Goal: Transaction & Acquisition: Download file/media

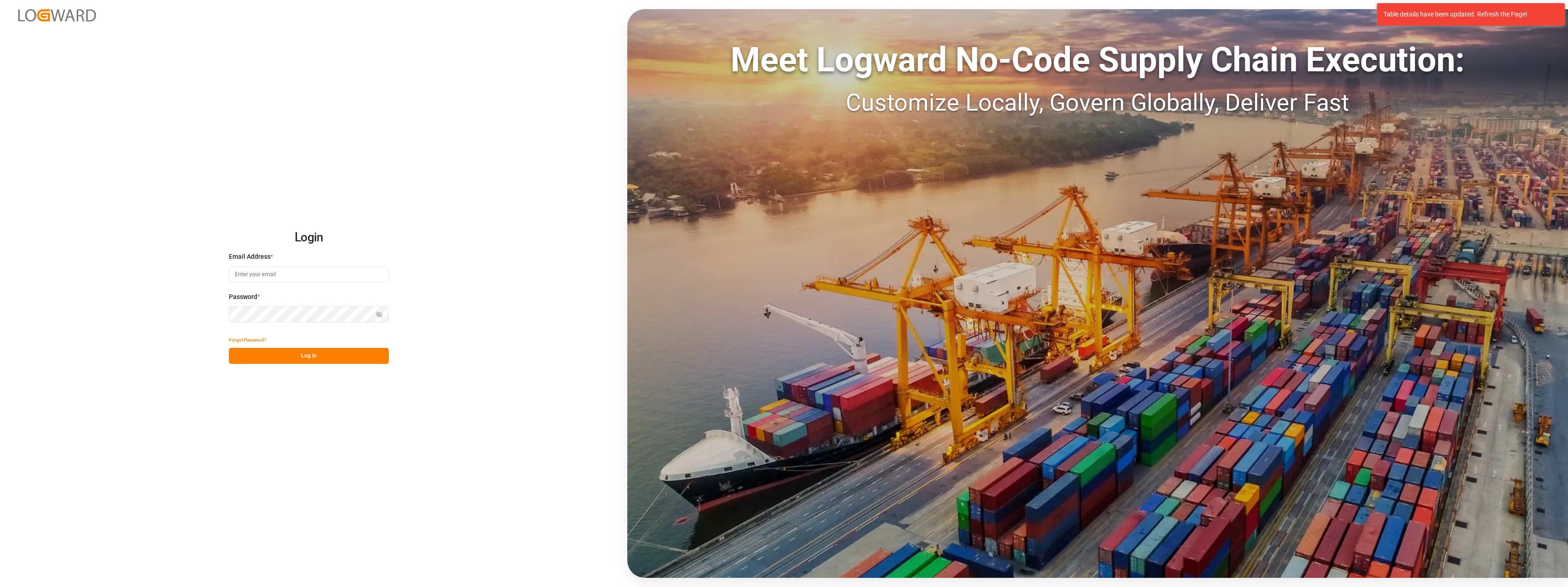
type input "melisa.thaqi@cofresco.com"
click at [327, 323] on button "Log In" at bounding box center [309, 356] width 160 height 16
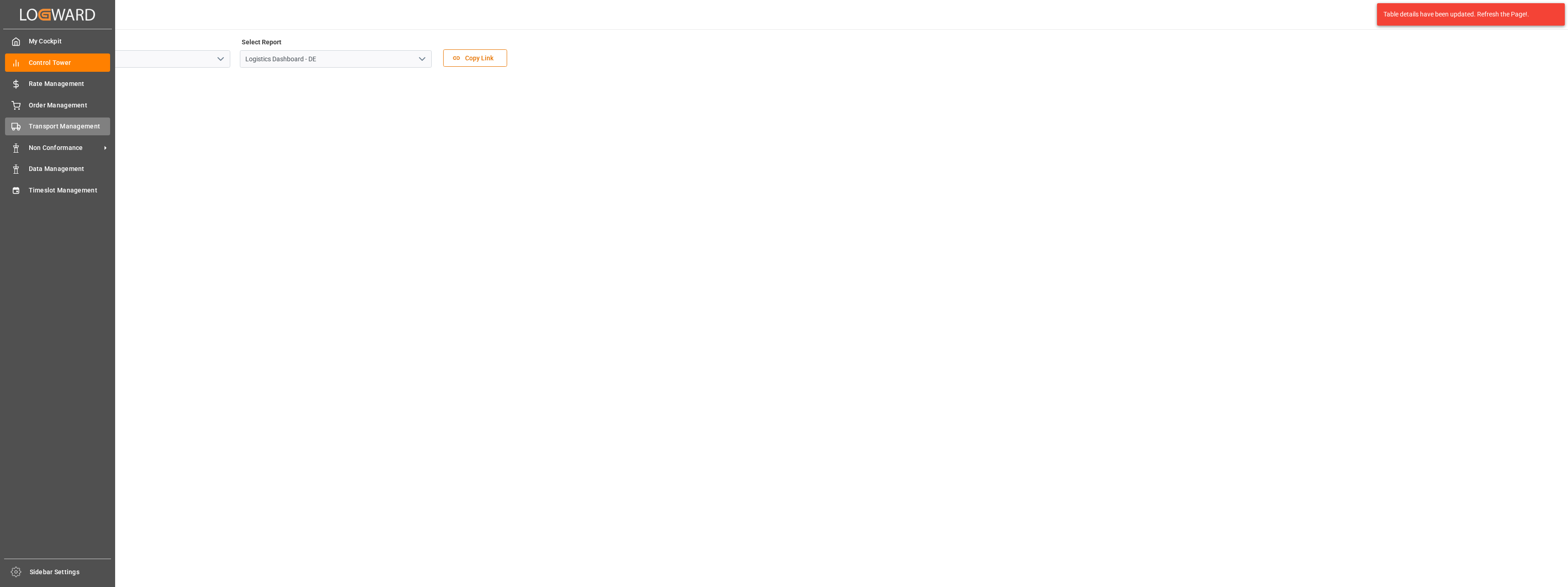
click at [69, 129] on span "Transport Management" at bounding box center [69, 127] width 82 height 10
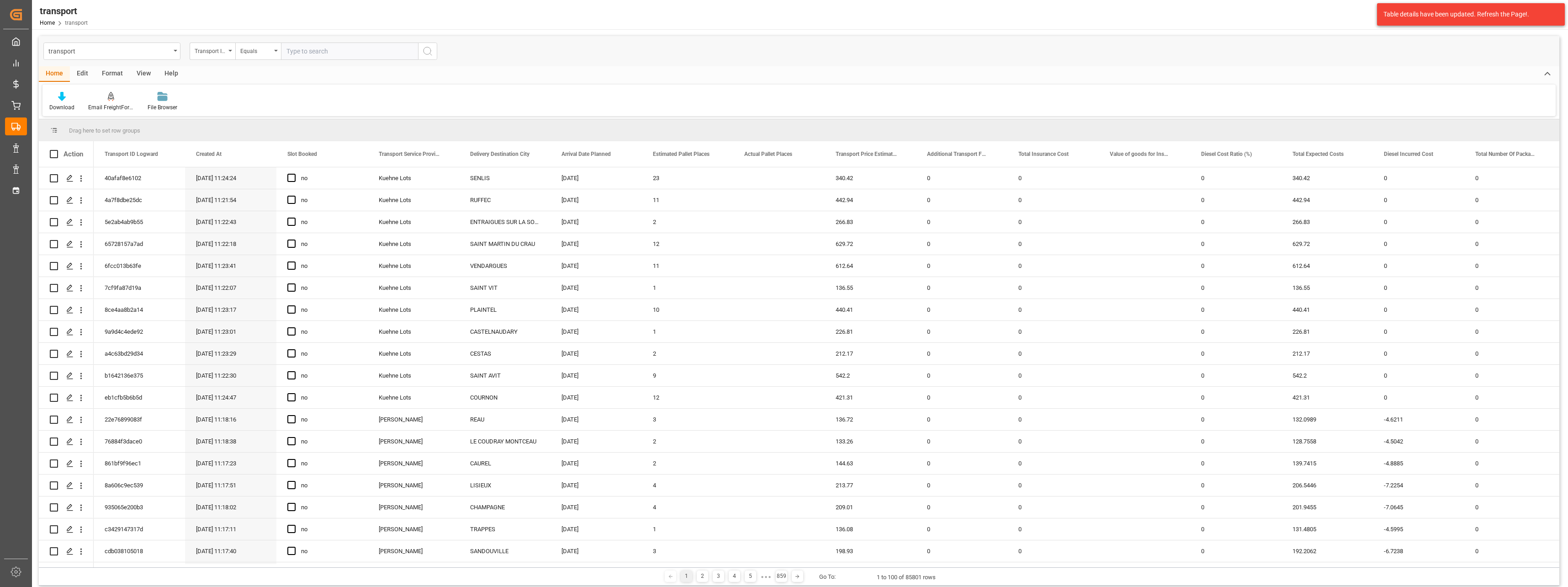
click at [172, 52] on div "transport" at bounding box center [111, 51] width 137 height 18
click at [109, 269] on div "Credit Memo DE" at bounding box center [112, 266] width 136 height 19
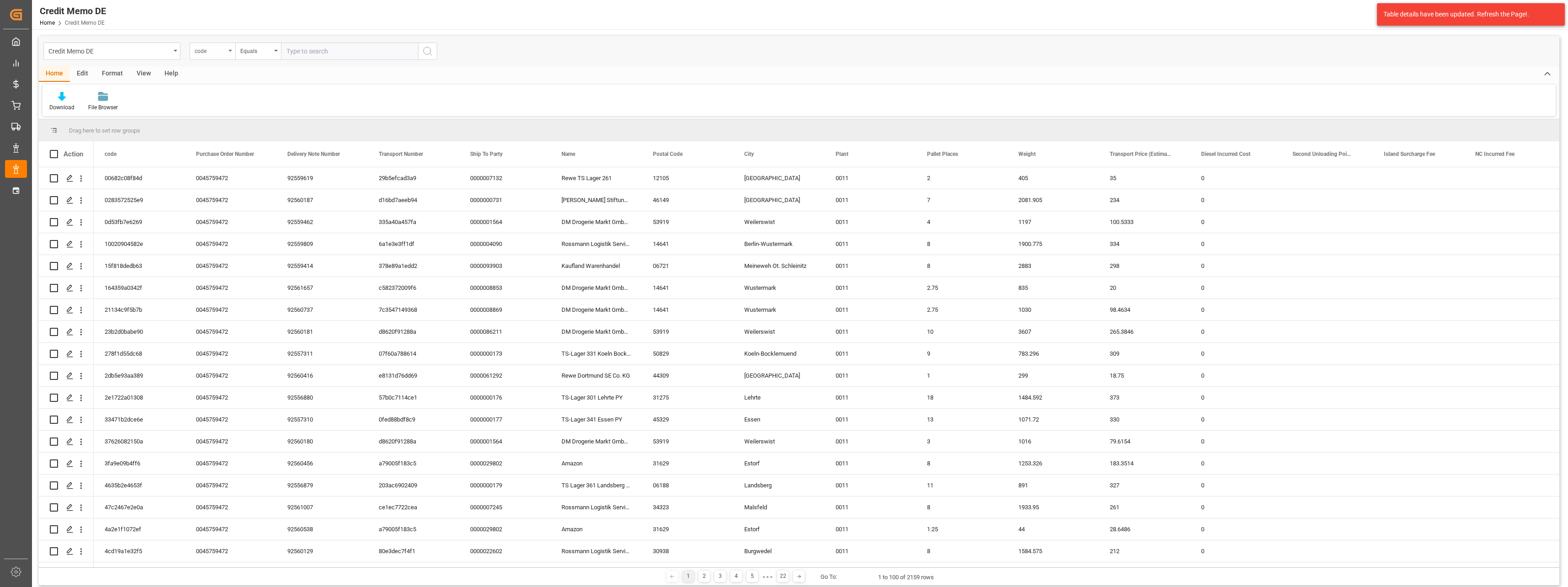
click at [213, 51] on div "code" at bounding box center [210, 50] width 31 height 10
type input "trans"
click at [253, 149] on div "Transport Service Provider" at bounding box center [258, 151] width 136 height 19
click at [329, 54] on input "text" at bounding box center [349, 51] width 137 height 18
type input "Moeller DE"
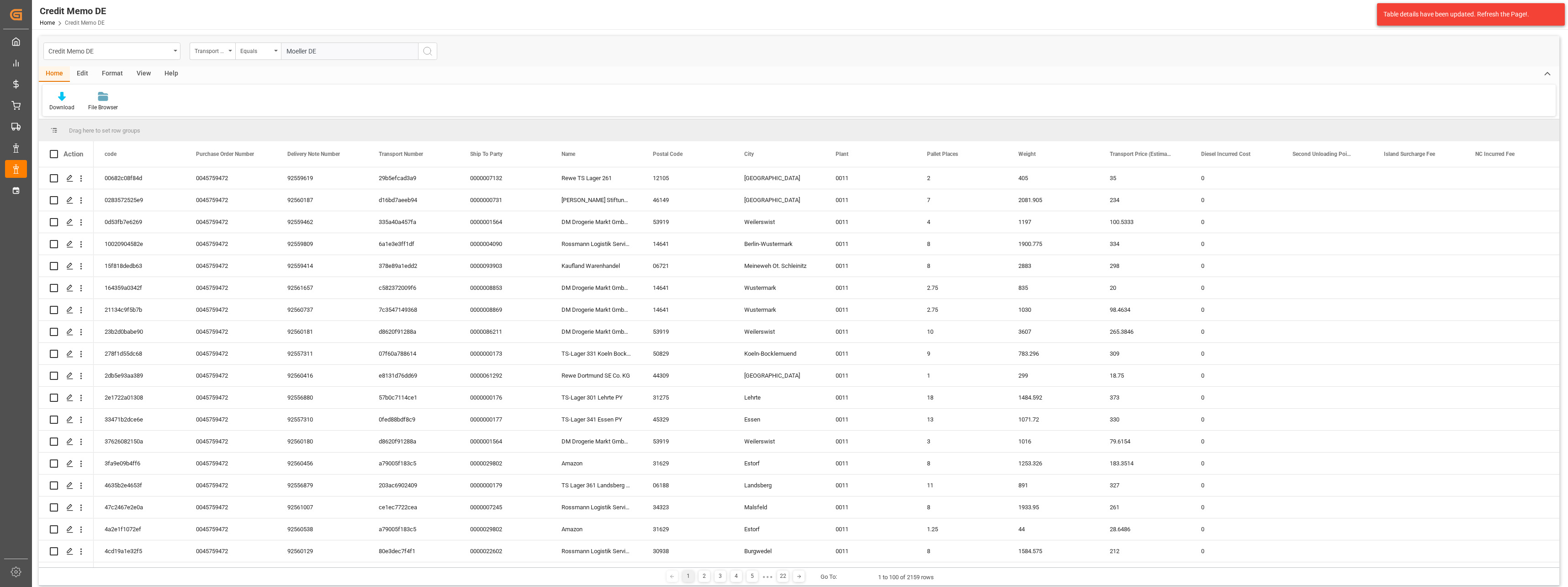
click at [432, 52] on icon "search button" at bounding box center [428, 51] width 11 height 11
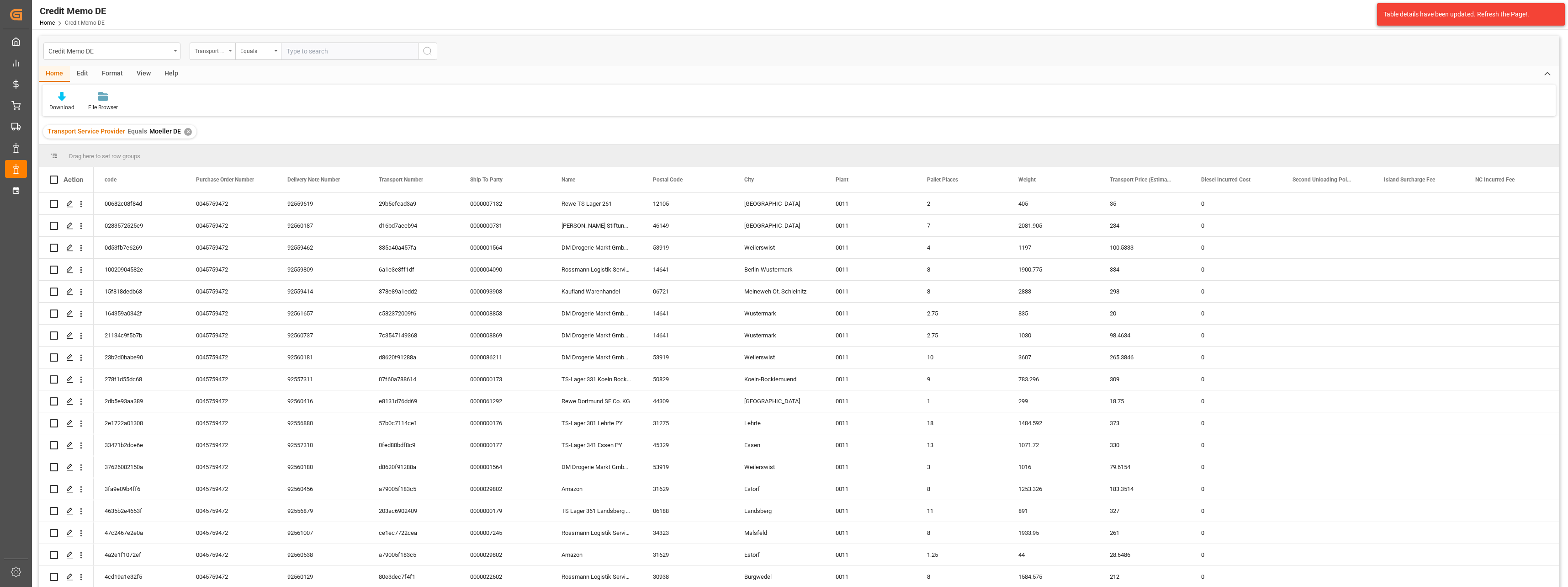
click at [212, 47] on div "Transport Service Provider" at bounding box center [210, 50] width 31 height 10
click at [240, 72] on input "text" at bounding box center [258, 72] width 129 height 15
type input "actua"
click at [247, 90] on div "Actual Loading Date" at bounding box center [258, 93] width 136 height 19
click at [264, 51] on div "Equals" at bounding box center [256, 50] width 31 height 10
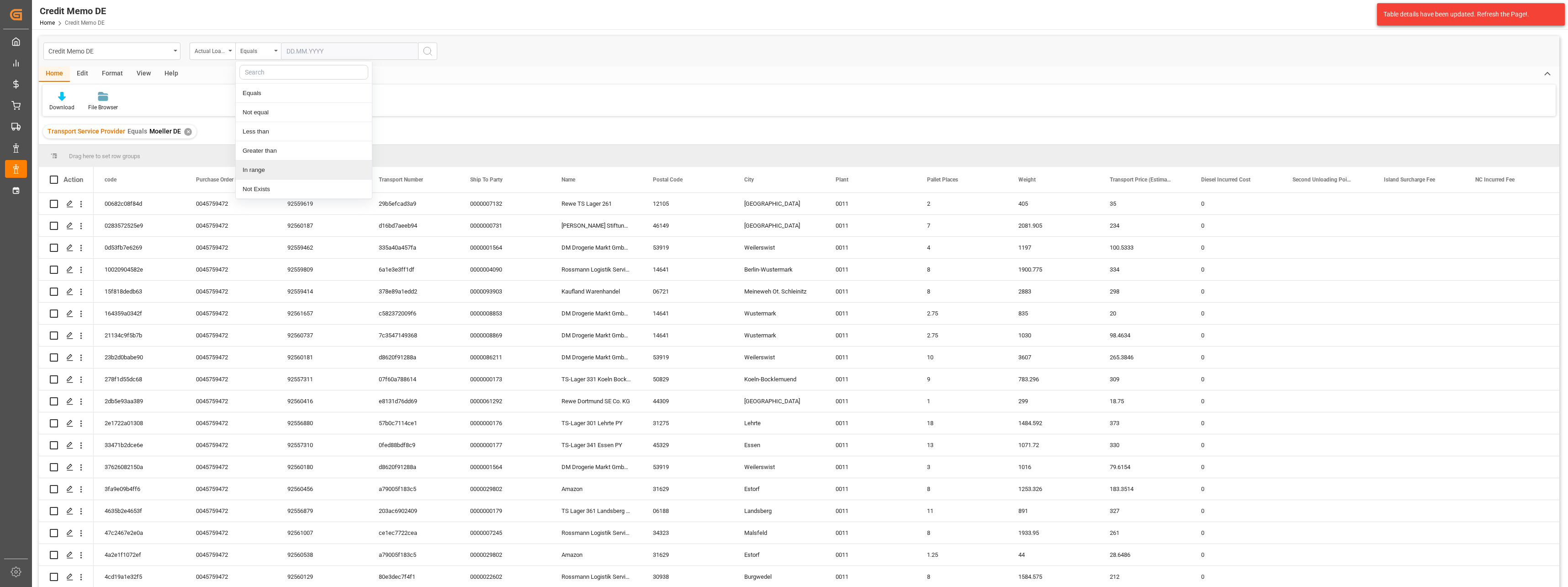
click at [294, 167] on div "In range" at bounding box center [304, 170] width 136 height 19
click at [312, 53] on input "text" at bounding box center [315, 51] width 69 height 18
click at [287, 74] on button "Previous Month" at bounding box center [289, 72] width 5 height 5
click at [292, 103] on div "1" at bounding box center [293, 107] width 12 height 11
type input "01.09.2025"
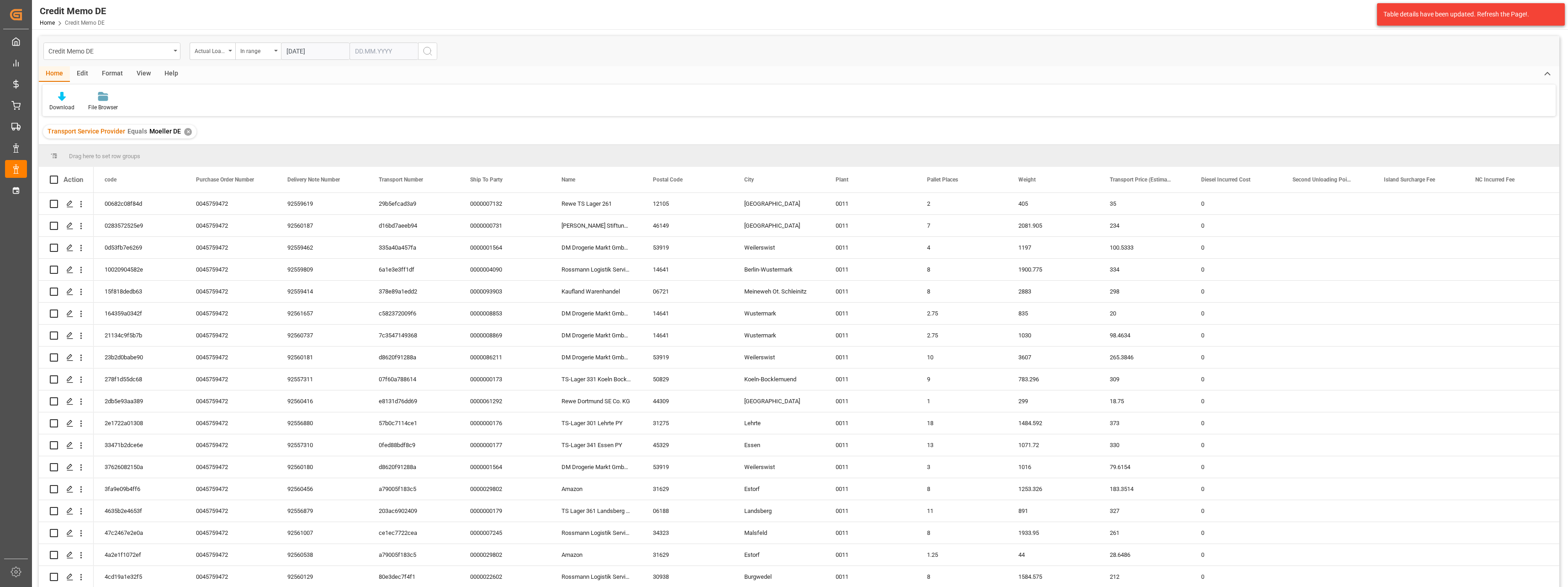
click at [382, 53] on input "text" at bounding box center [383, 51] width 69 height 18
click at [435, 175] on span "31" at bounding box center [433, 178] width 6 height 7
type input "31.10.2025"
click at [428, 52] on icon "search button" at bounding box center [428, 51] width 11 height 11
click at [83, 77] on div "Edit" at bounding box center [82, 74] width 25 height 16
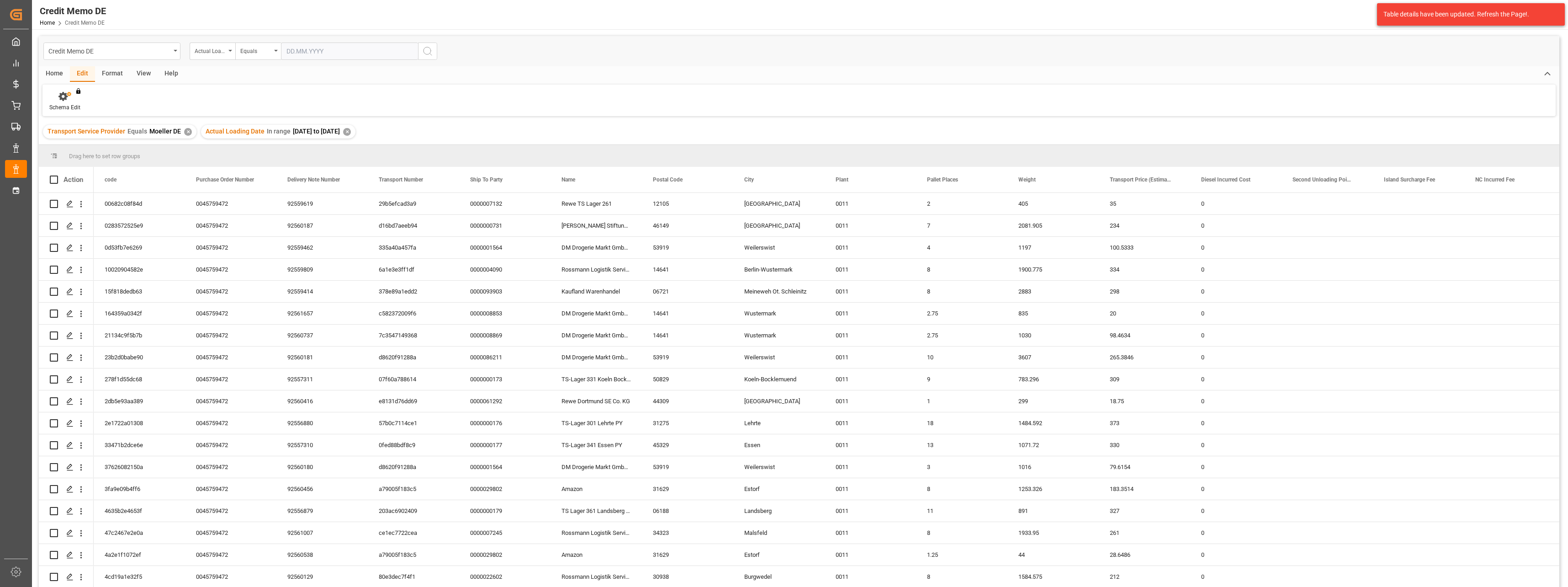
click at [113, 77] on div "Format" at bounding box center [112, 74] width 35 height 16
click at [153, 74] on div "View" at bounding box center [144, 74] width 28 height 16
click at [167, 72] on div "Help" at bounding box center [171, 74] width 27 height 16
click at [41, 71] on div "Home" at bounding box center [54, 74] width 31 height 16
click at [63, 100] on icon at bounding box center [61, 96] width 8 height 9
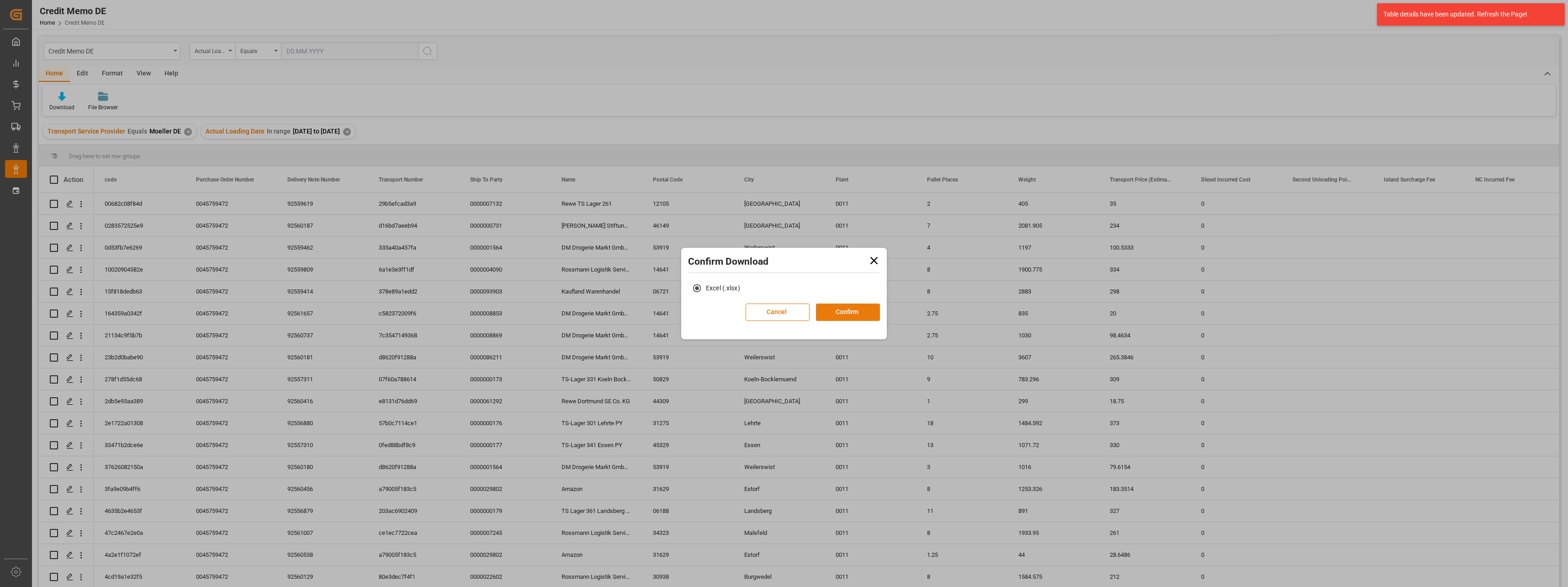
click at [698, 313] on button "Confirm" at bounding box center [848, 312] width 64 height 18
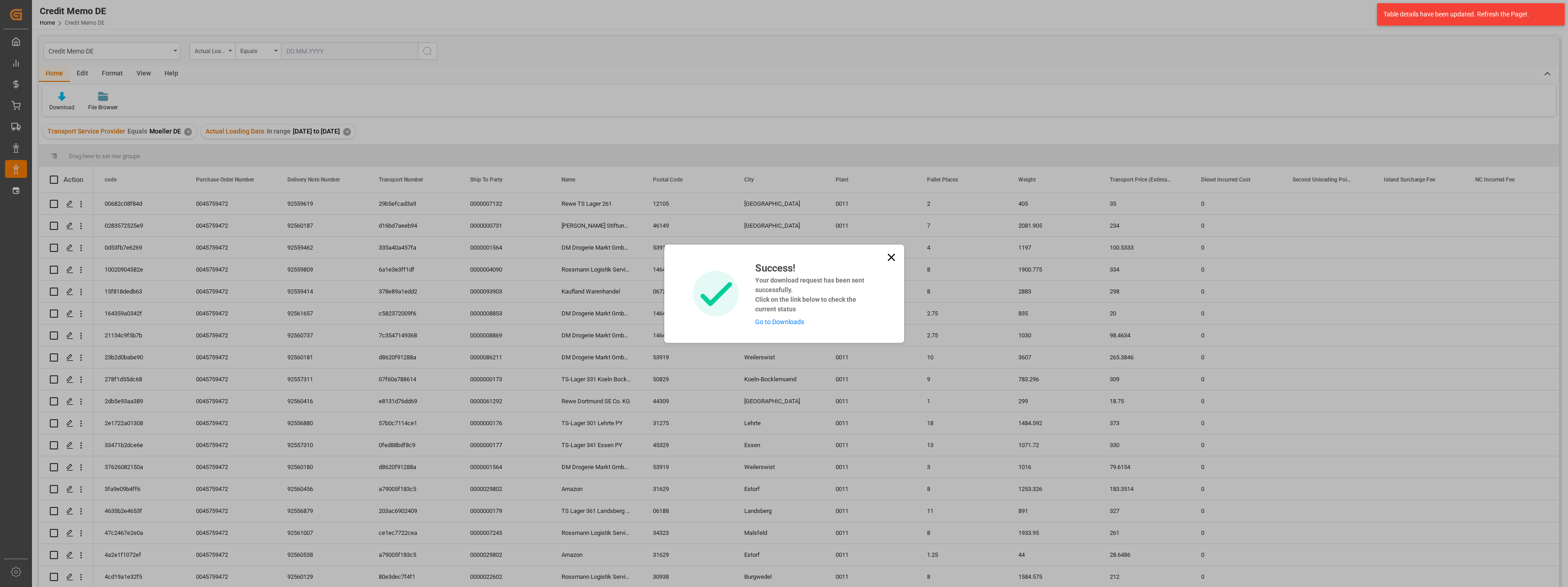
click at [698, 321] on link "Go to Downloads" at bounding box center [780, 322] width 49 height 7
click at [698, 261] on icon at bounding box center [891, 257] width 13 height 13
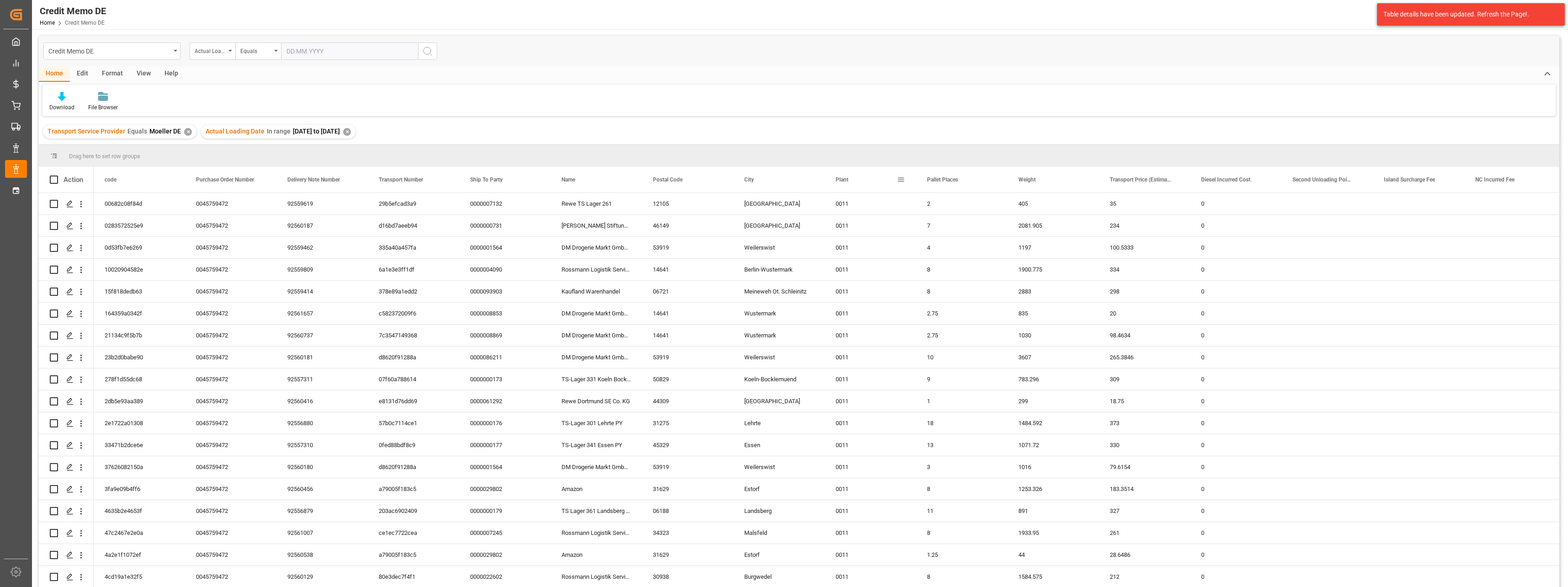
click at [698, 178] on span at bounding box center [901, 180] width 9 height 9
click at [698, 179] on span "columns" at bounding box center [978, 181] width 9 height 9
click at [698, 91] on div "Download File Browser" at bounding box center [799, 100] width 1513 height 32
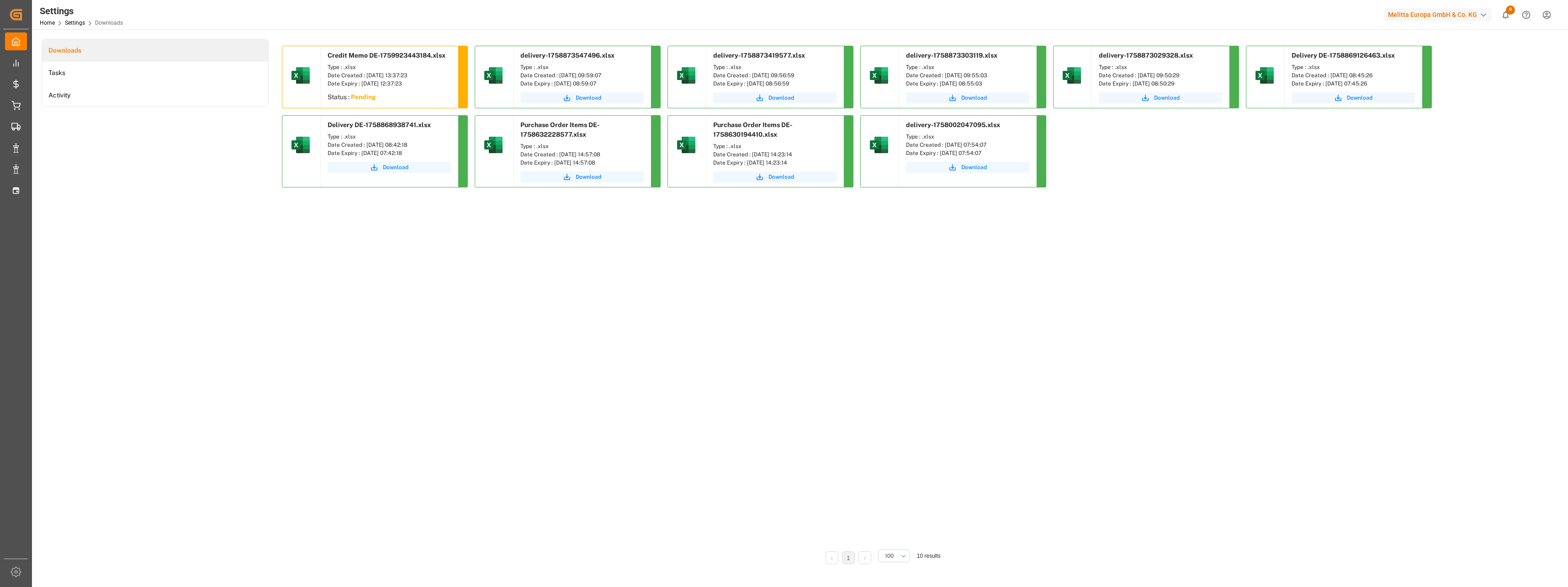
click at [430, 377] on div "Credit Memo DE-1759923443184.xlsx Type : .xlsx Date Created : [DATE] 13:37:23 D…" at bounding box center [881, 294] width 1199 height 496
click at [397, 96] on span "Download" at bounding box center [396, 98] width 26 height 9
